Goal: Information Seeking & Learning: Find specific fact

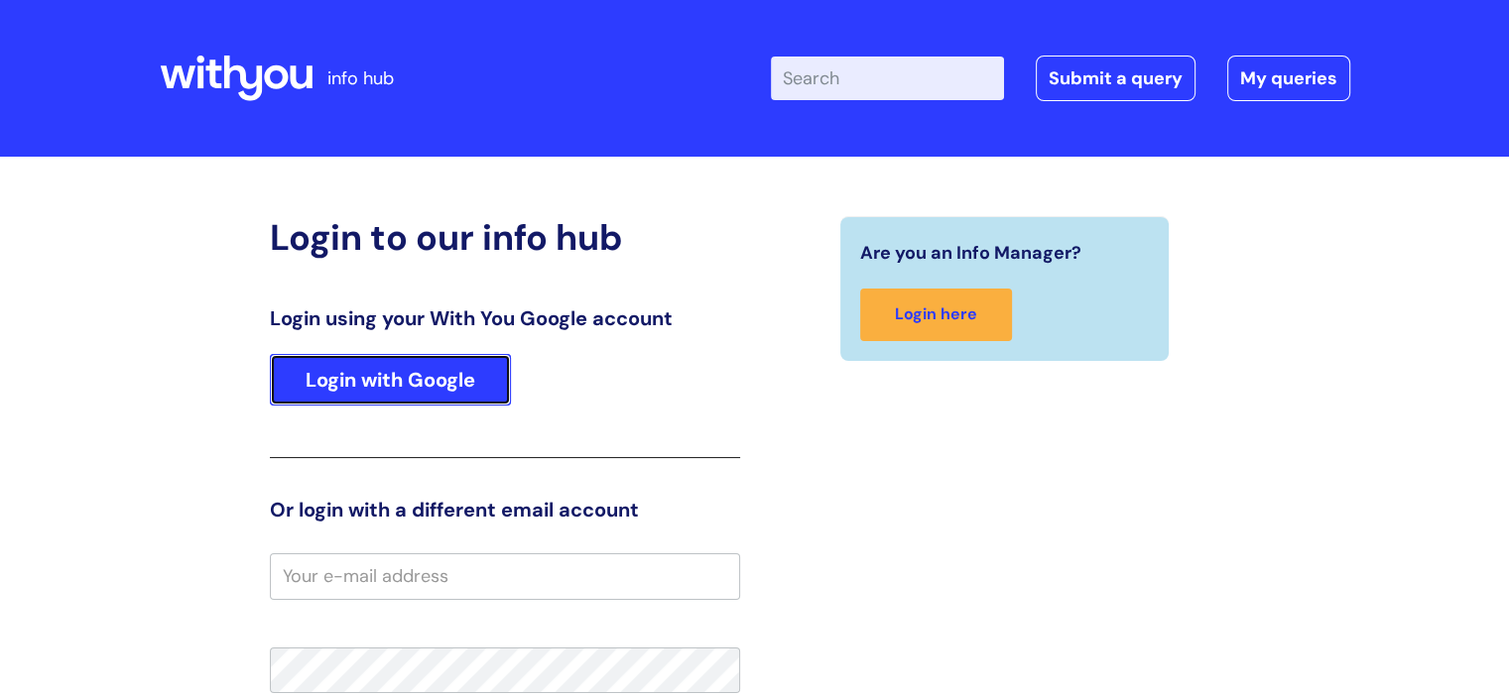
click at [366, 374] on link "Login with Google" at bounding box center [390, 380] width 241 height 52
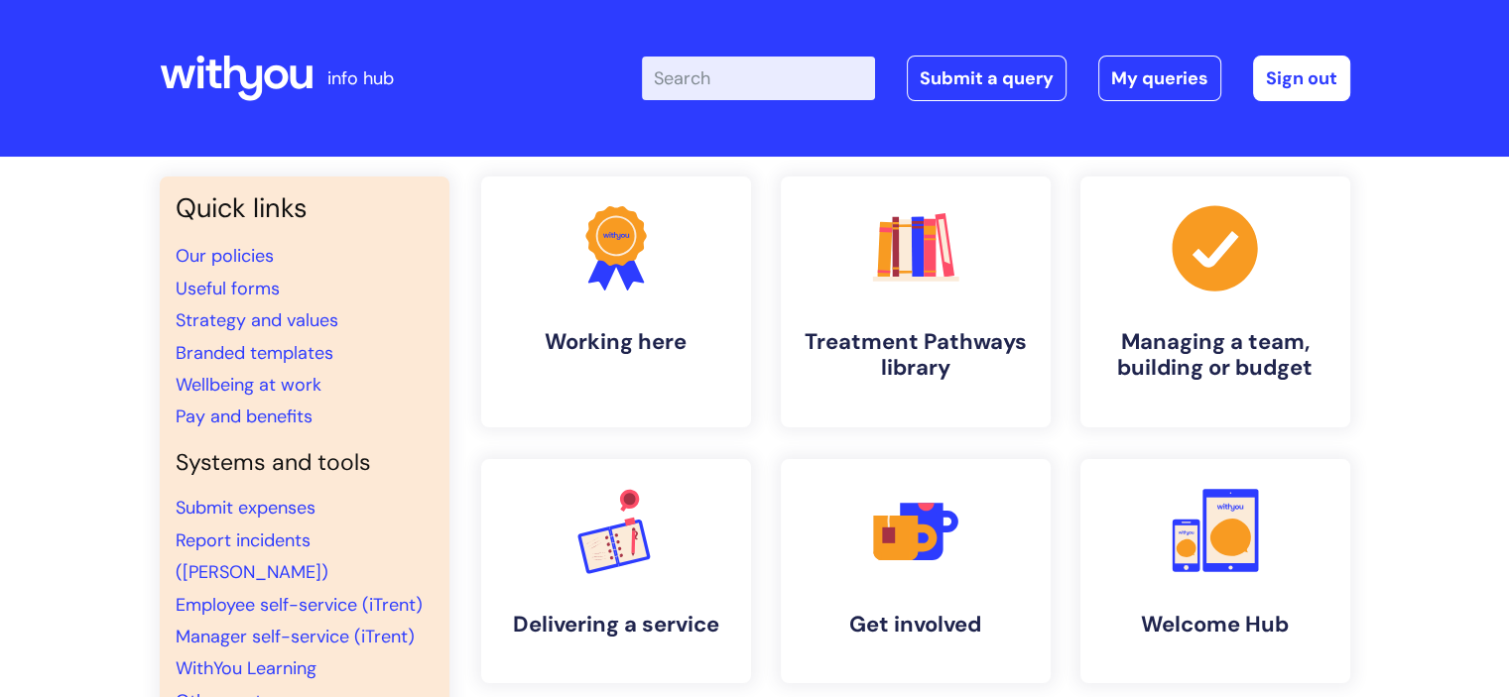
click at [702, 57] on input "Enter your search term here..." at bounding box center [758, 79] width 233 height 44
type input "hs0"
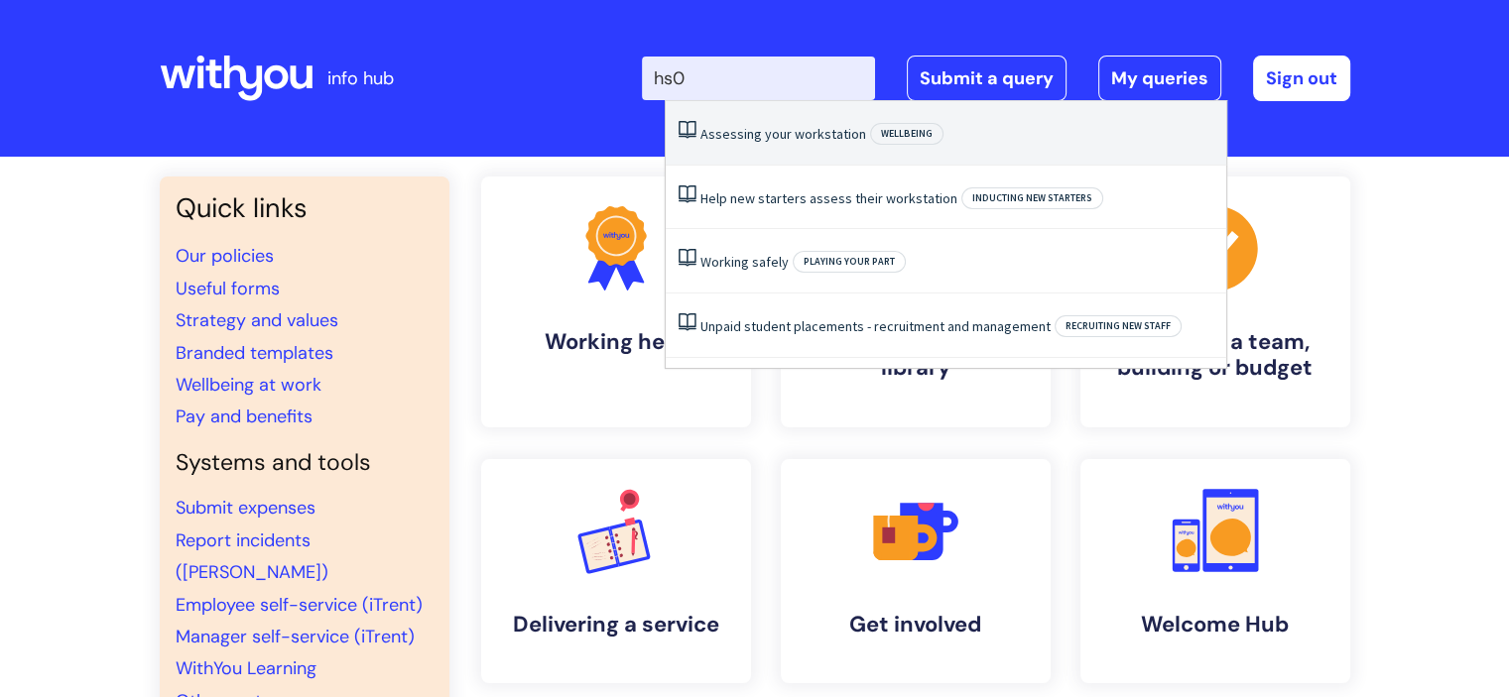
drag, startPoint x: 738, startPoint y: 150, endPoint x: 736, endPoint y: 134, distance: 16.0
click at [736, 134] on li "Assessing your workstation Wellbeing" at bounding box center [946, 133] width 560 height 64
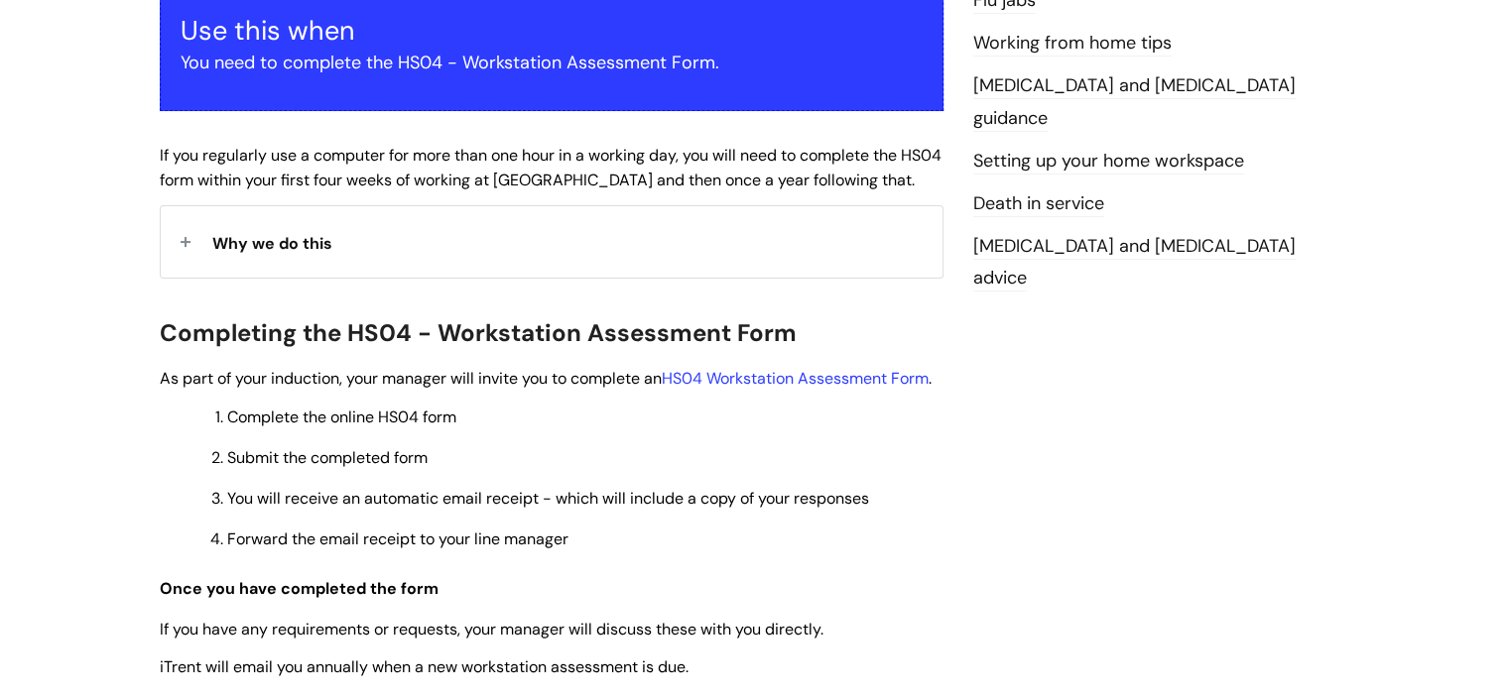
scroll to position [395, 0]
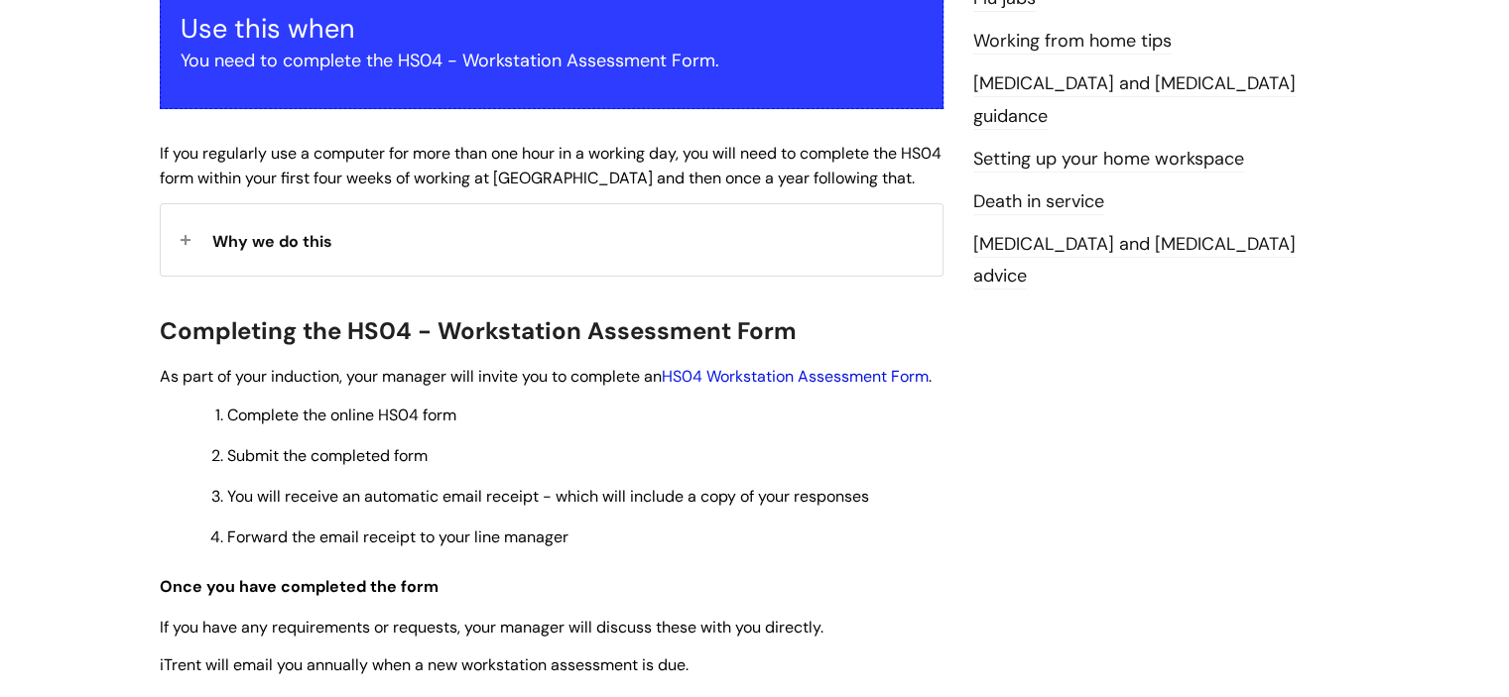
click at [782, 376] on link "HS04 Workstation Assessment Form" at bounding box center [795, 376] width 267 height 21
